Goal: Check status: Check status

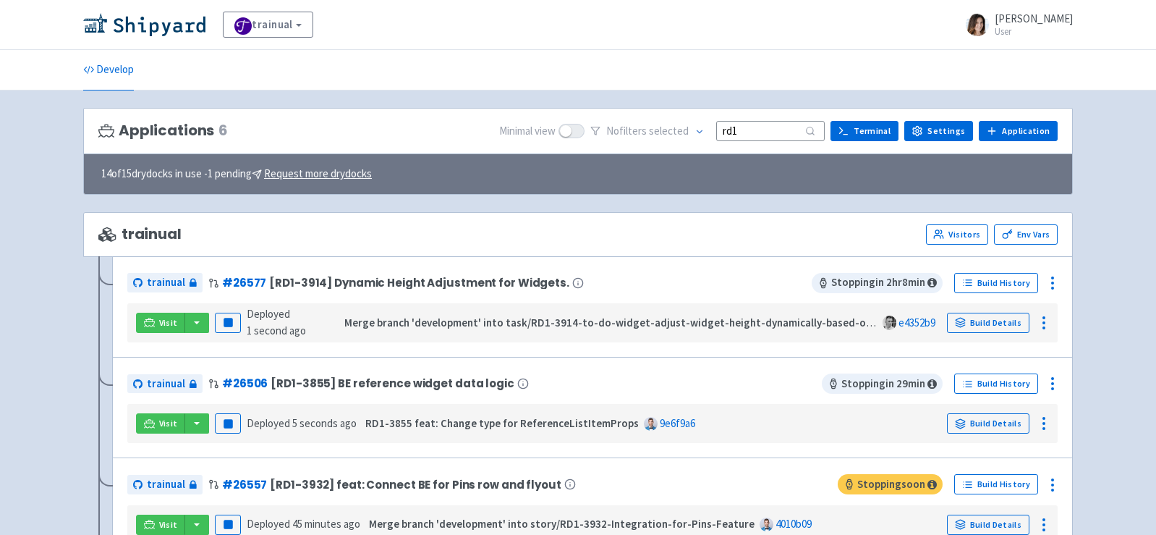
scroll to position [41, 0]
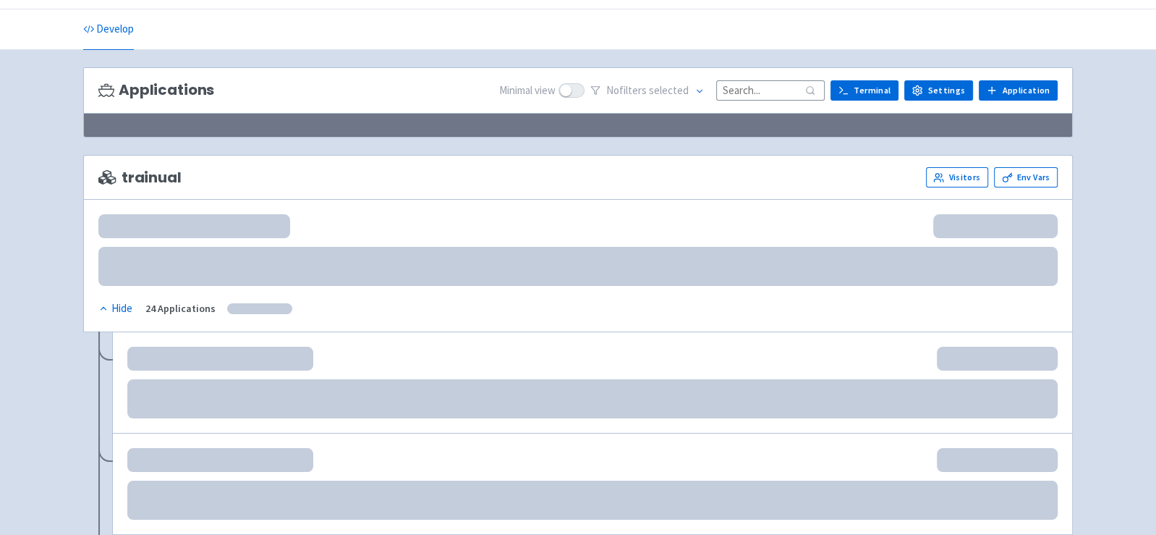
scroll to position [41, 0]
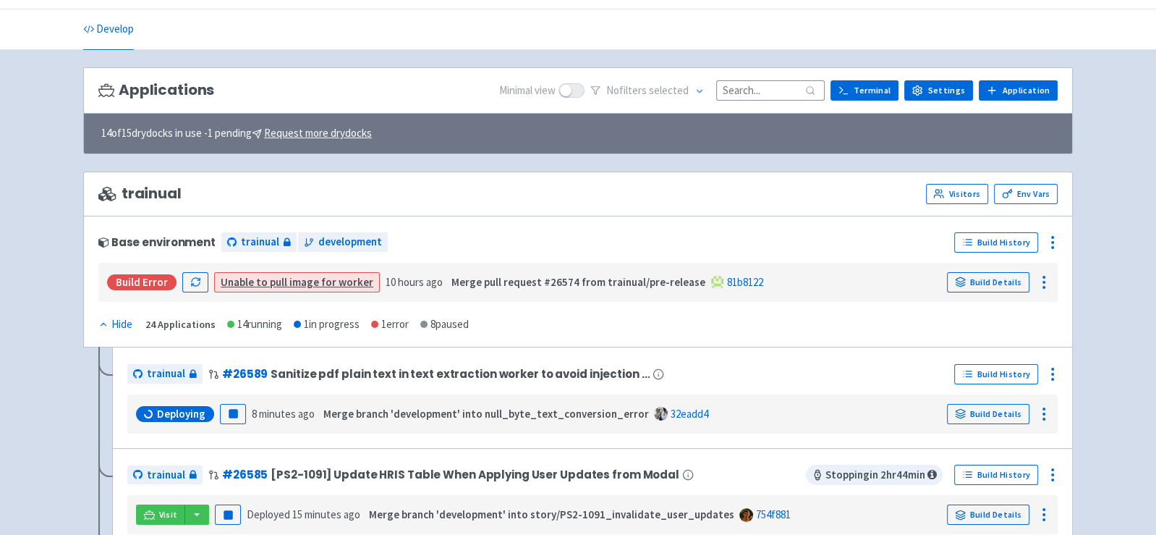
click at [751, 82] on input at bounding box center [770, 90] width 109 height 20
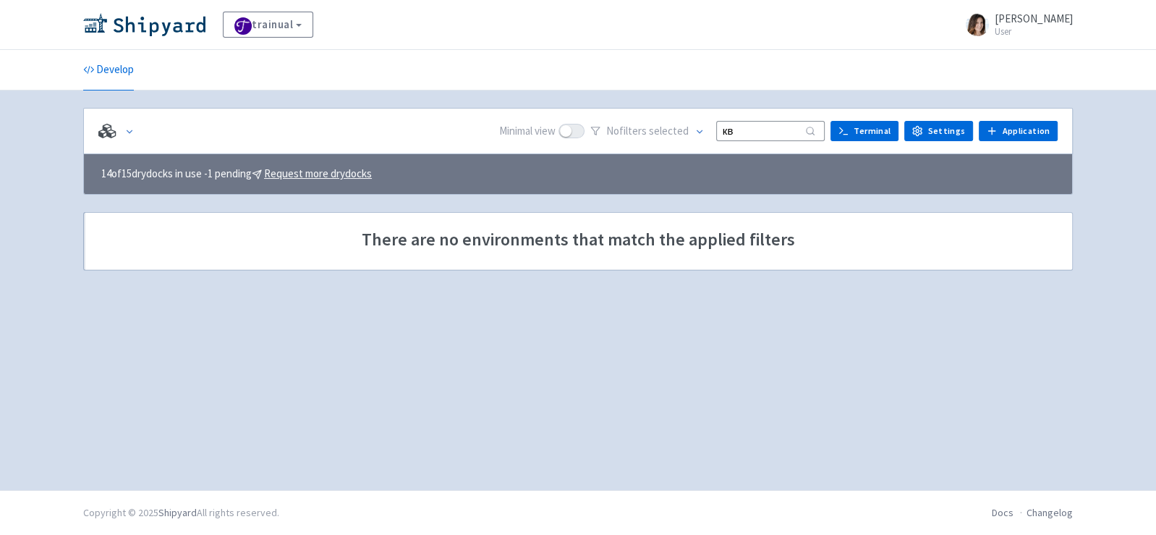
type input "к"
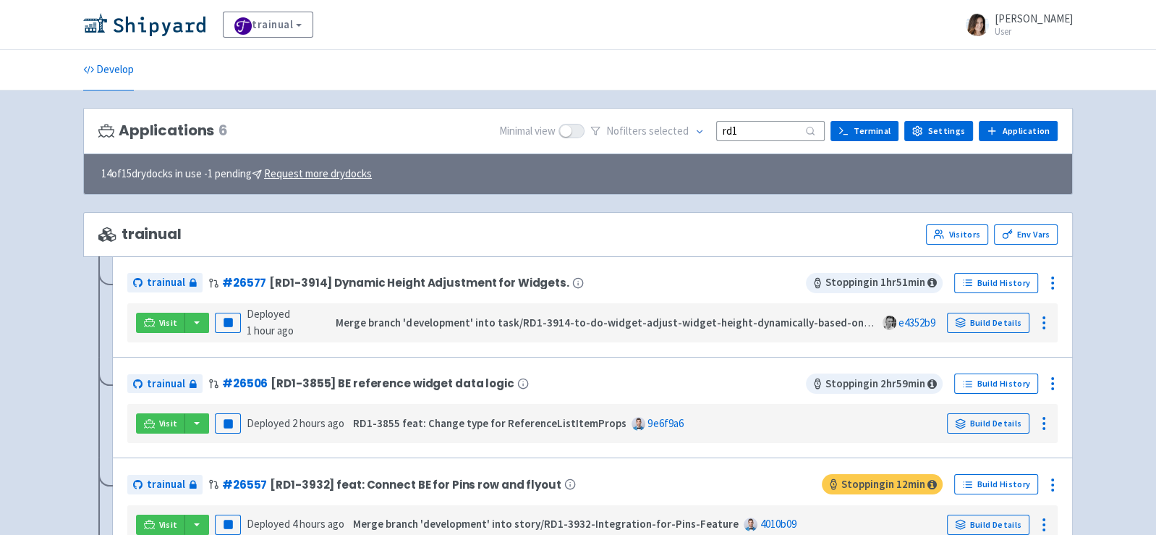
scroll to position [17, 0]
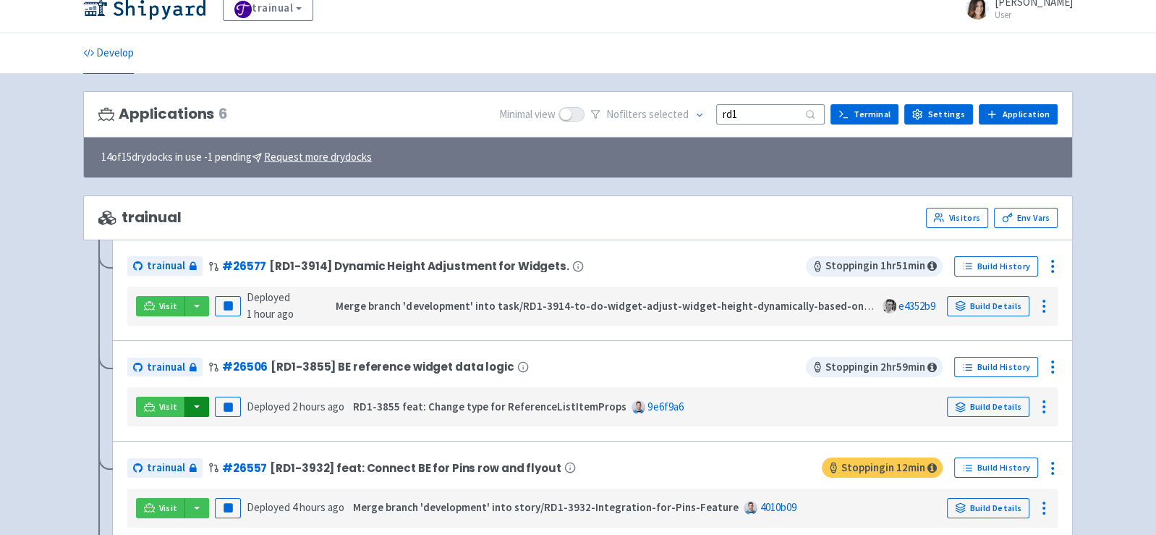
type input "rd1"
click at [194, 402] on button "button" at bounding box center [197, 407] width 25 height 20
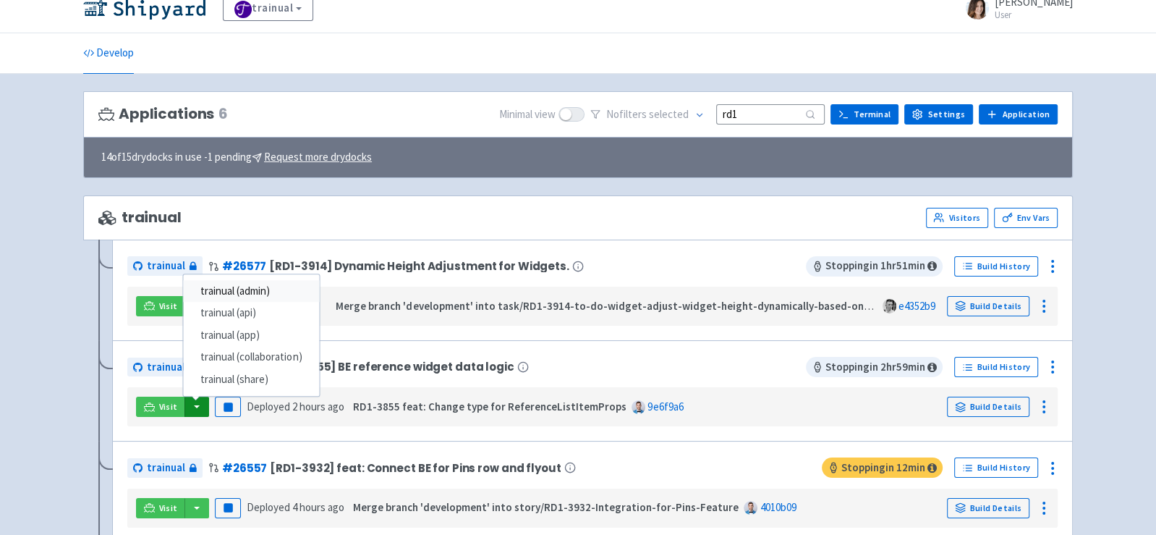
click at [283, 284] on link "trainual (admin)" at bounding box center [251, 291] width 136 height 22
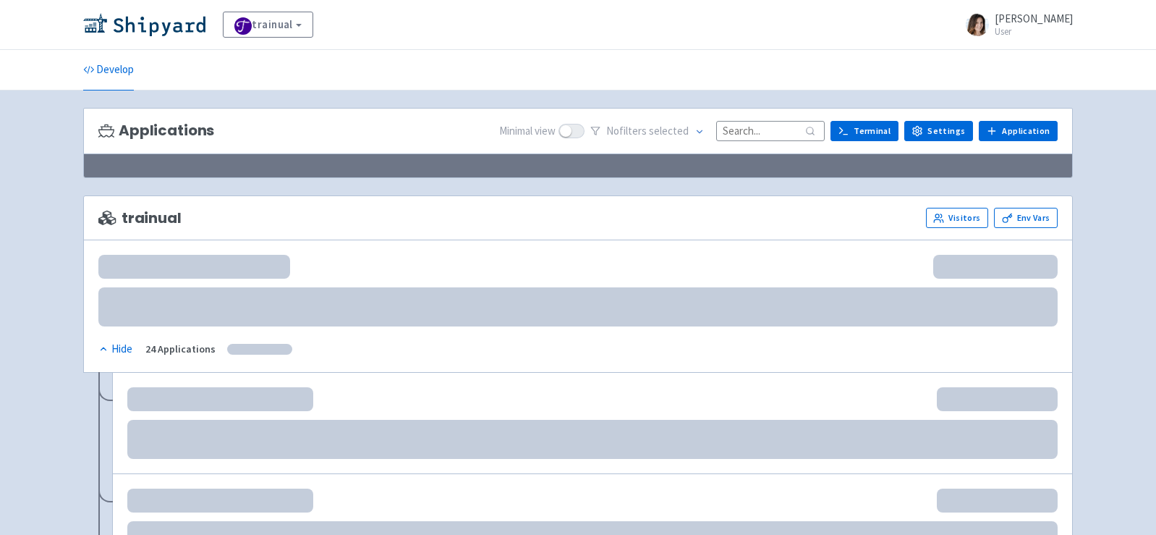
scroll to position [17, 0]
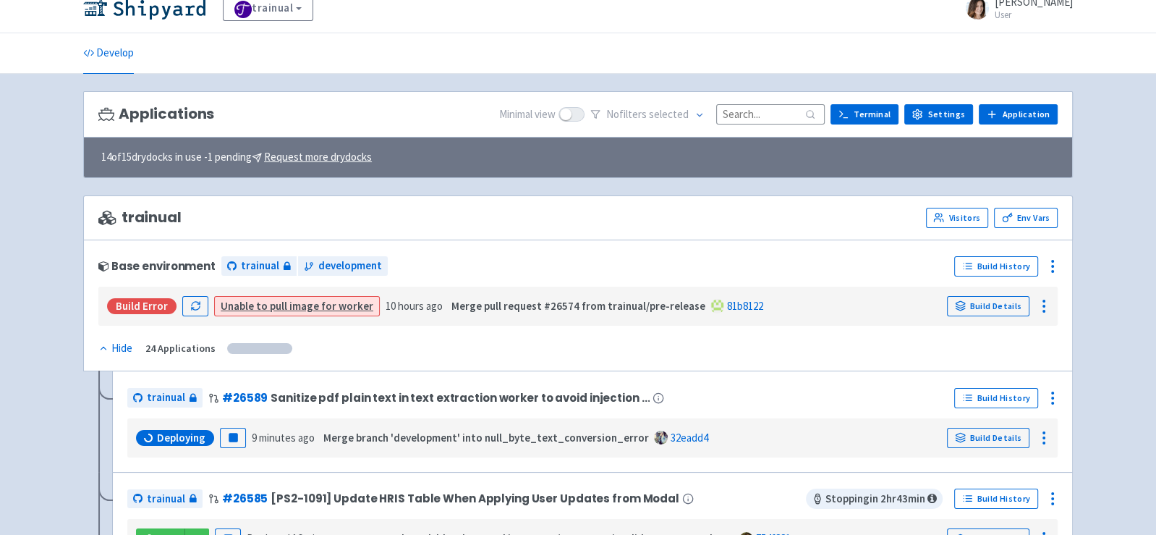
click at [779, 116] on input at bounding box center [770, 114] width 109 height 20
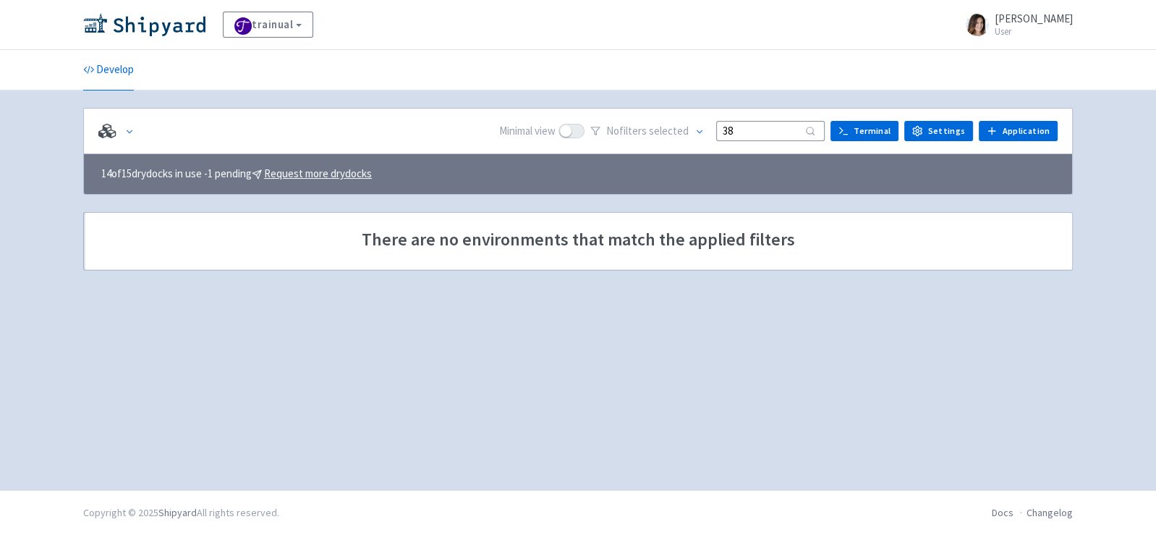
scroll to position [0, 0]
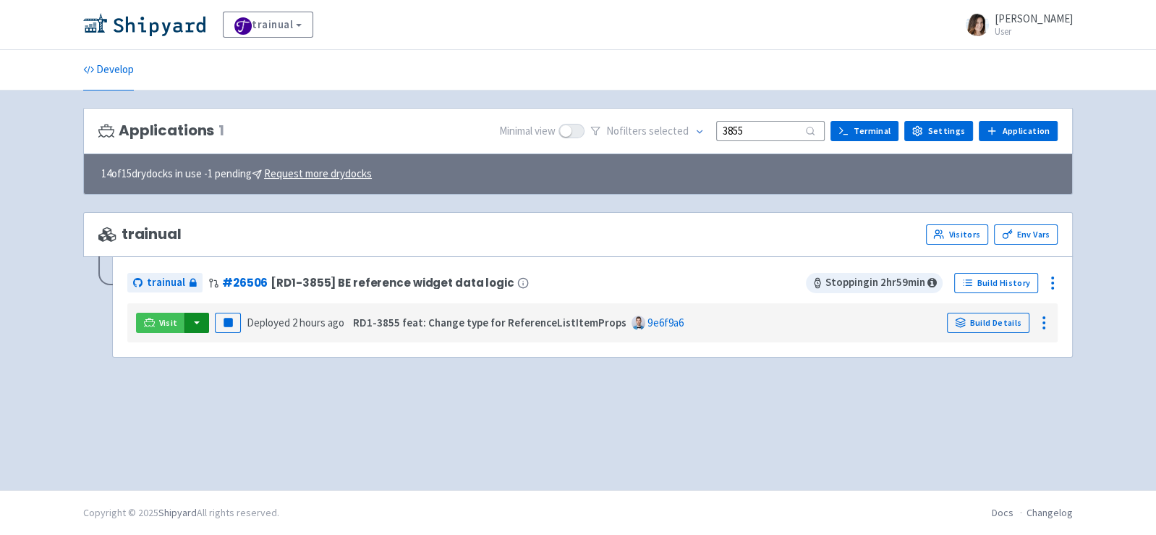
type input "3855"
click at [192, 318] on button "button" at bounding box center [197, 323] width 25 height 20
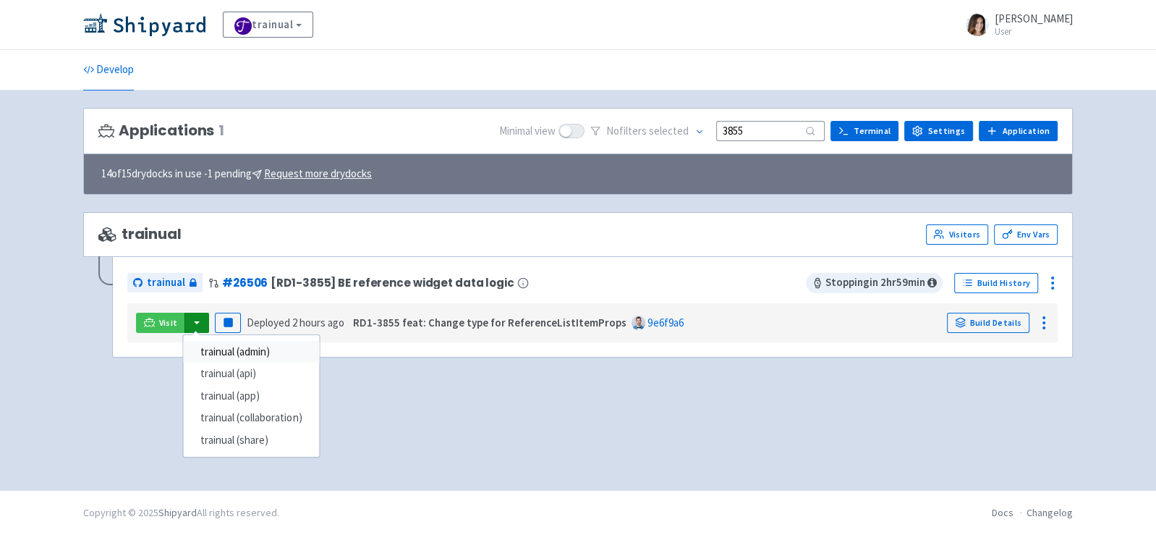
click at [245, 346] on link "trainual (admin)" at bounding box center [251, 352] width 136 height 22
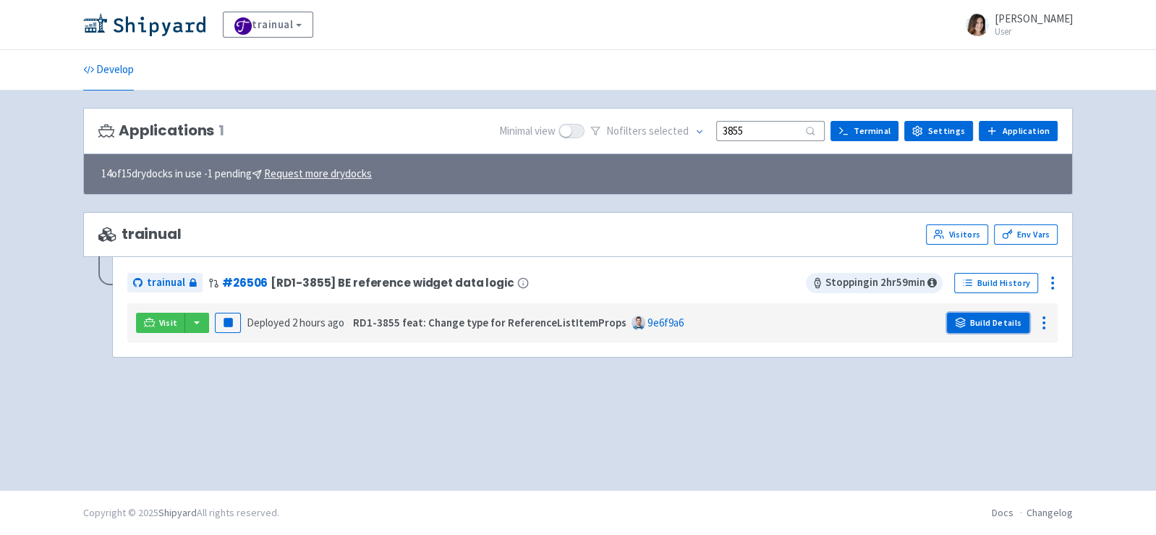
click at [986, 320] on link "Build Details" at bounding box center [988, 323] width 82 height 20
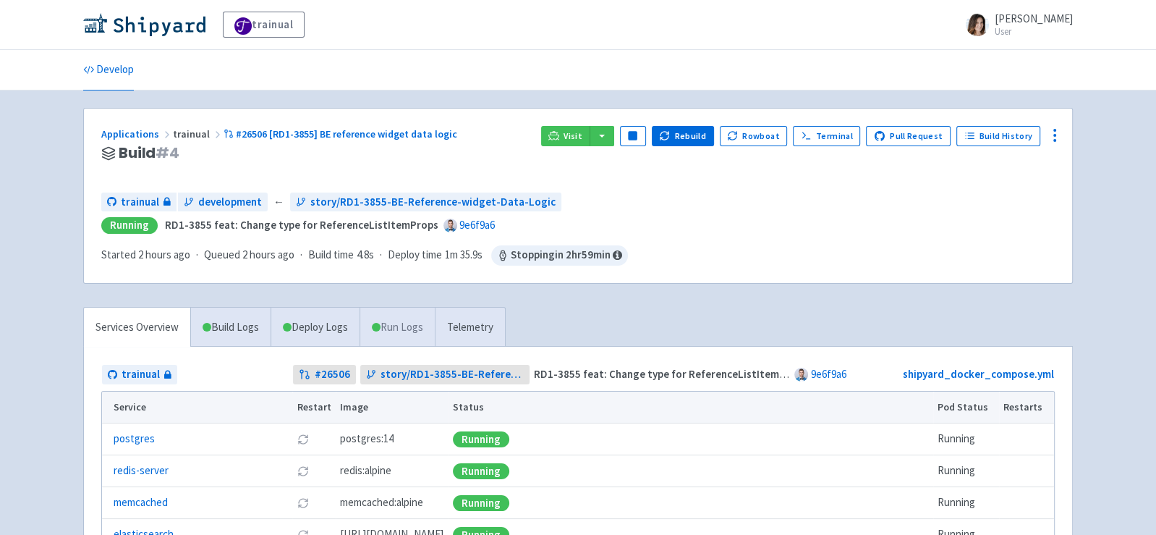
click at [397, 331] on link "Run Logs" at bounding box center [397, 328] width 75 height 40
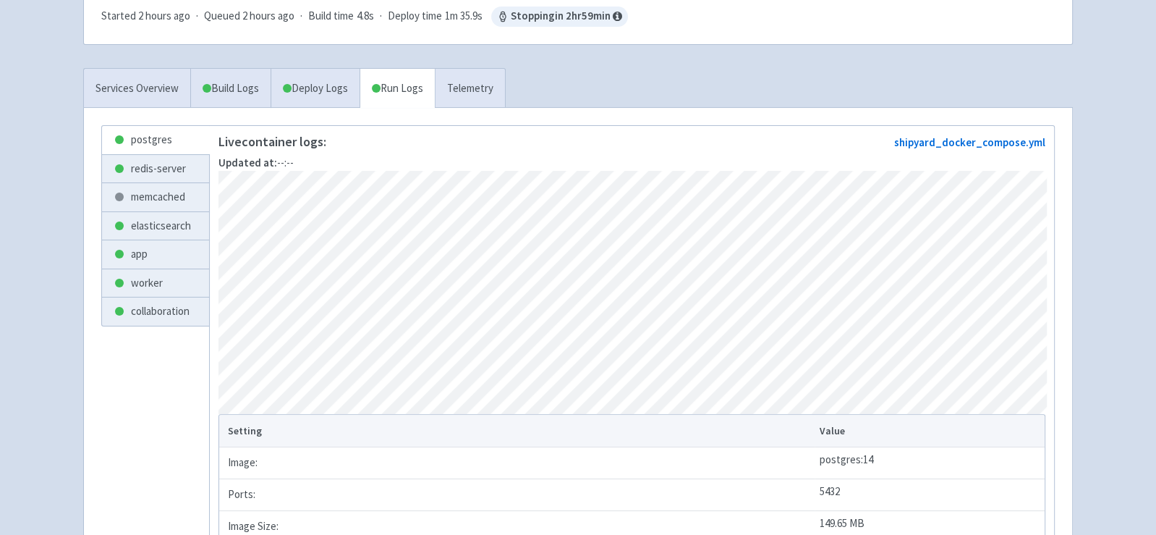
scroll to position [232, 0]
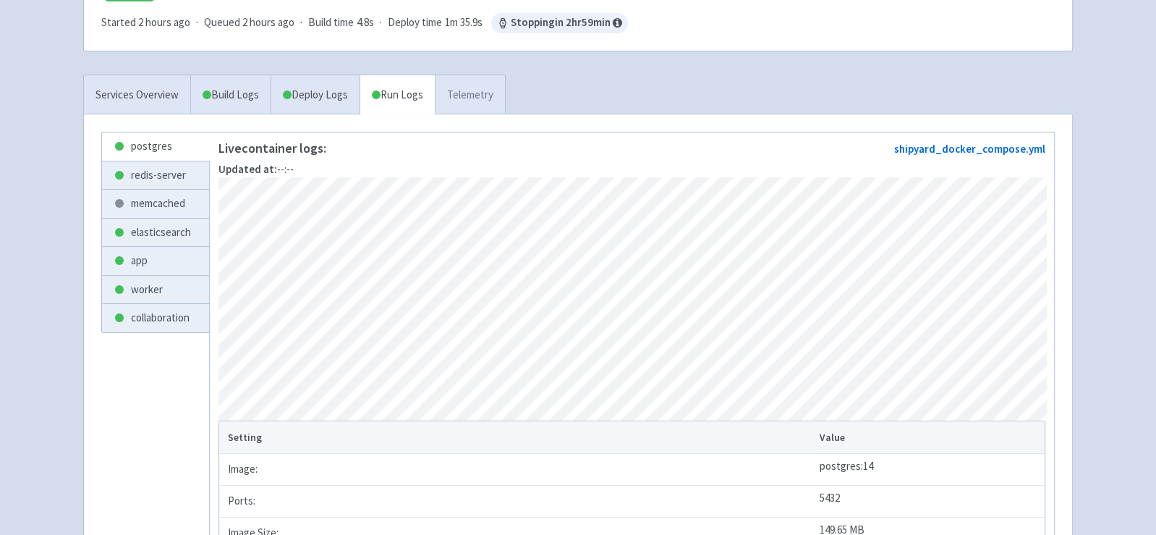
click at [481, 87] on link "Telemetry" at bounding box center [470, 95] width 70 height 40
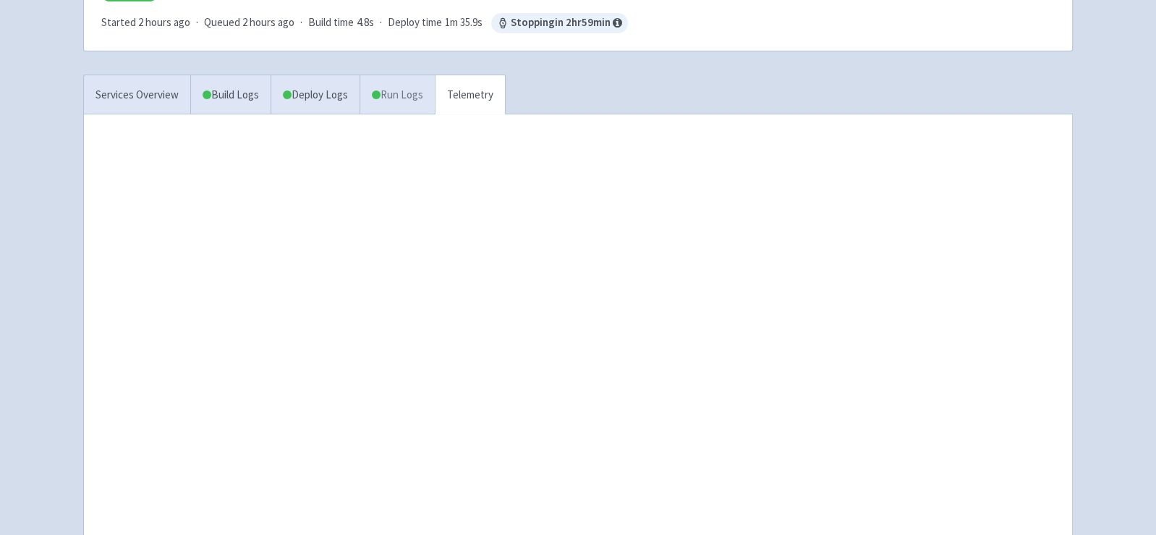
click at [379, 92] on span at bounding box center [376, 94] width 9 height 9
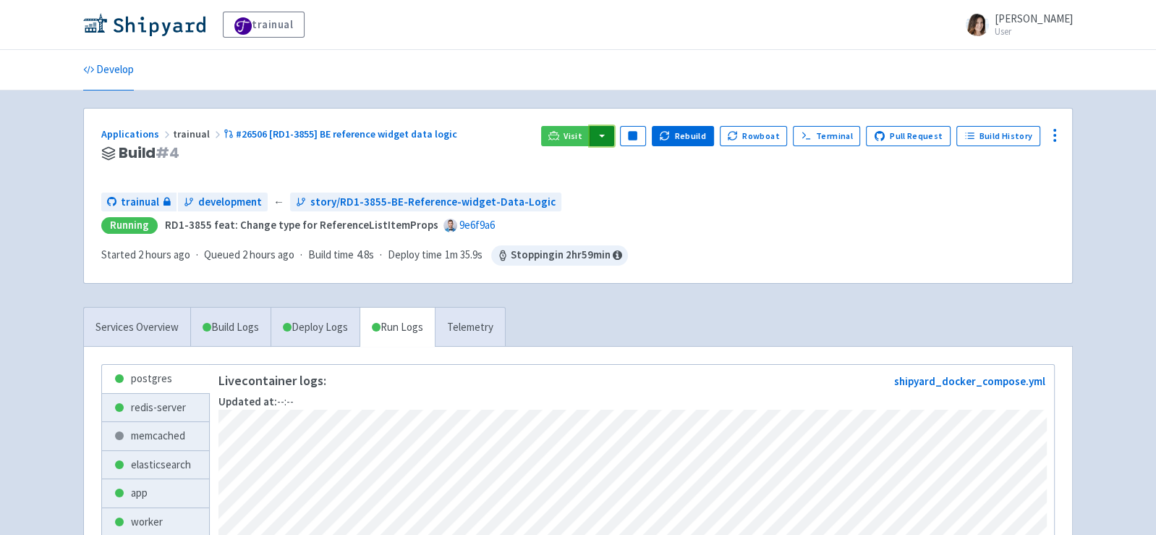
click at [614, 140] on button "button" at bounding box center [602, 136] width 25 height 20
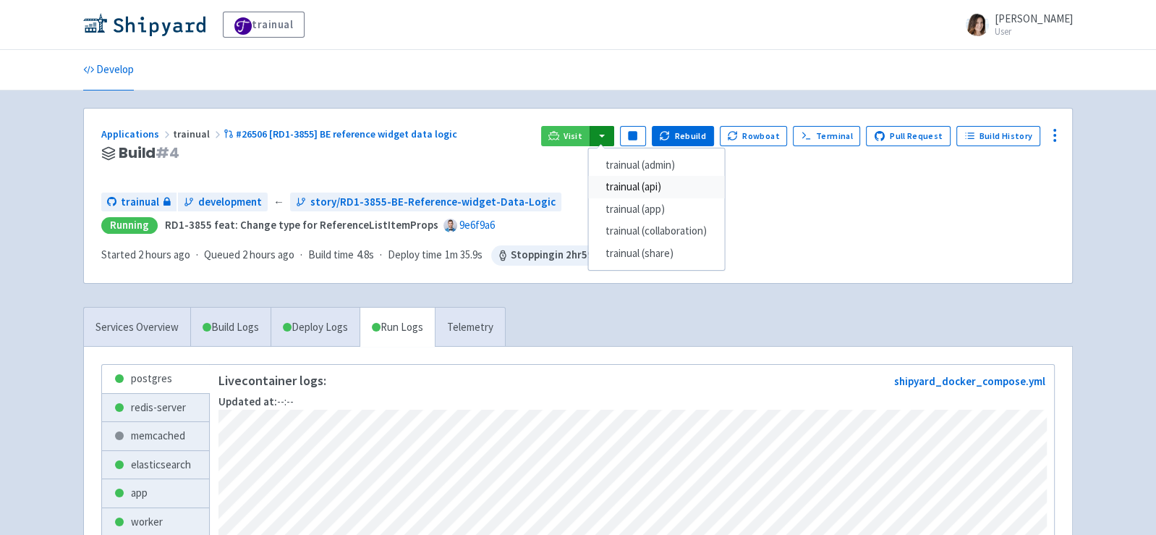
click at [657, 188] on link "trainual (api)" at bounding box center [656, 187] width 136 height 22
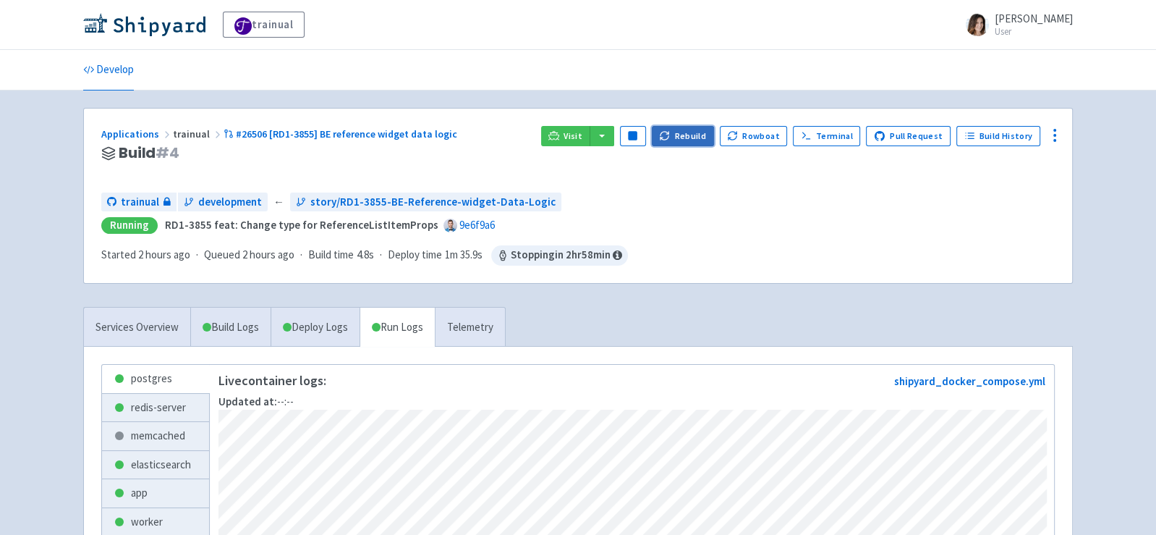
click at [684, 137] on button "Rebuild" at bounding box center [683, 136] width 62 height 20
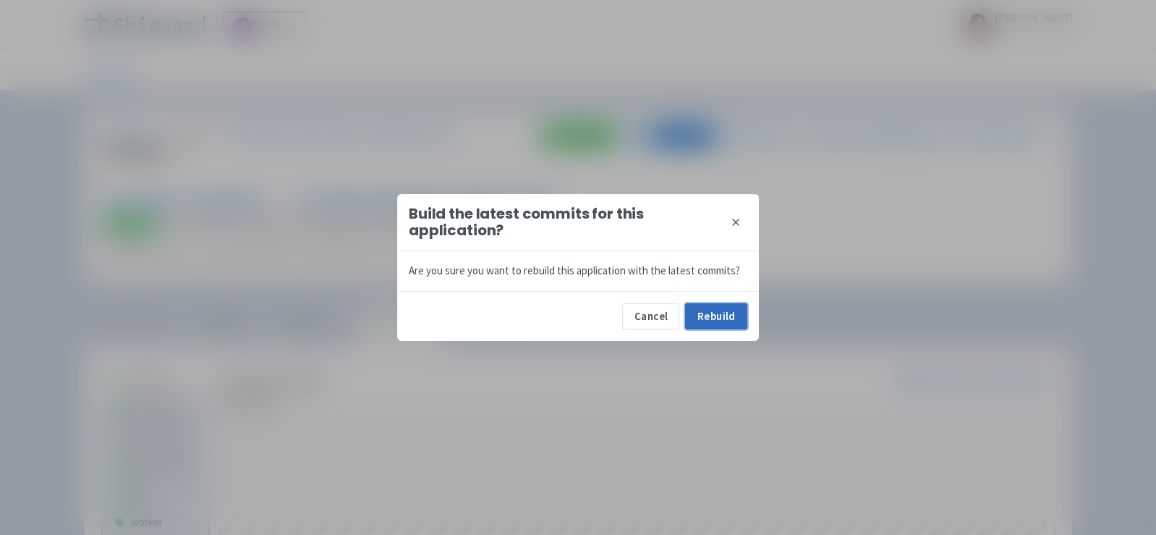
click at [728, 316] on button "Rebuild" at bounding box center [716, 316] width 62 height 26
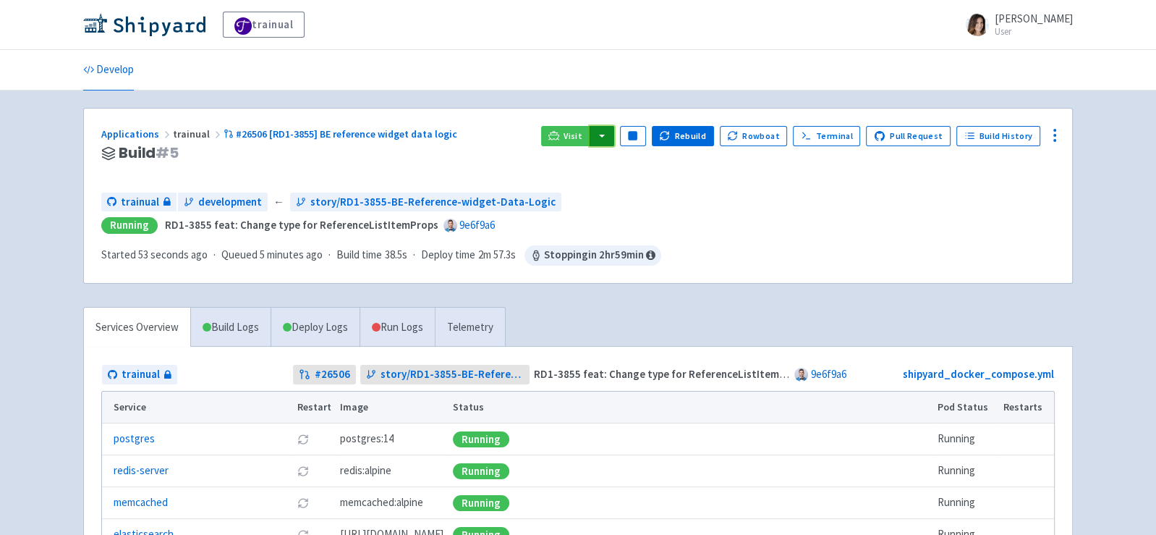
click at [614, 136] on button "button" at bounding box center [602, 136] width 25 height 20
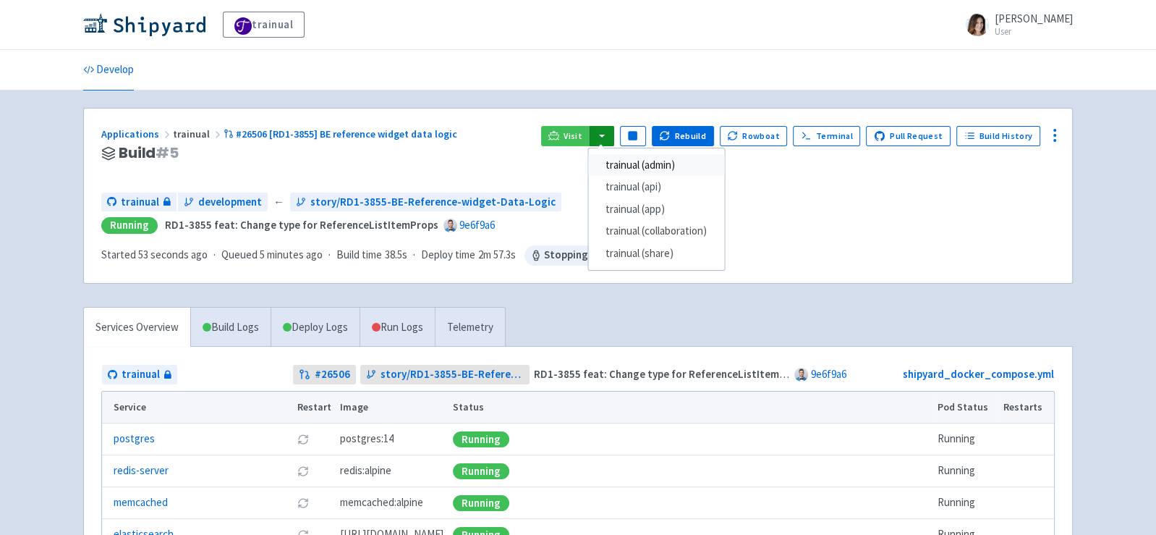
click at [649, 166] on link "trainual (admin)" at bounding box center [656, 165] width 136 height 22
